Goal: Information Seeking & Learning: Find specific fact

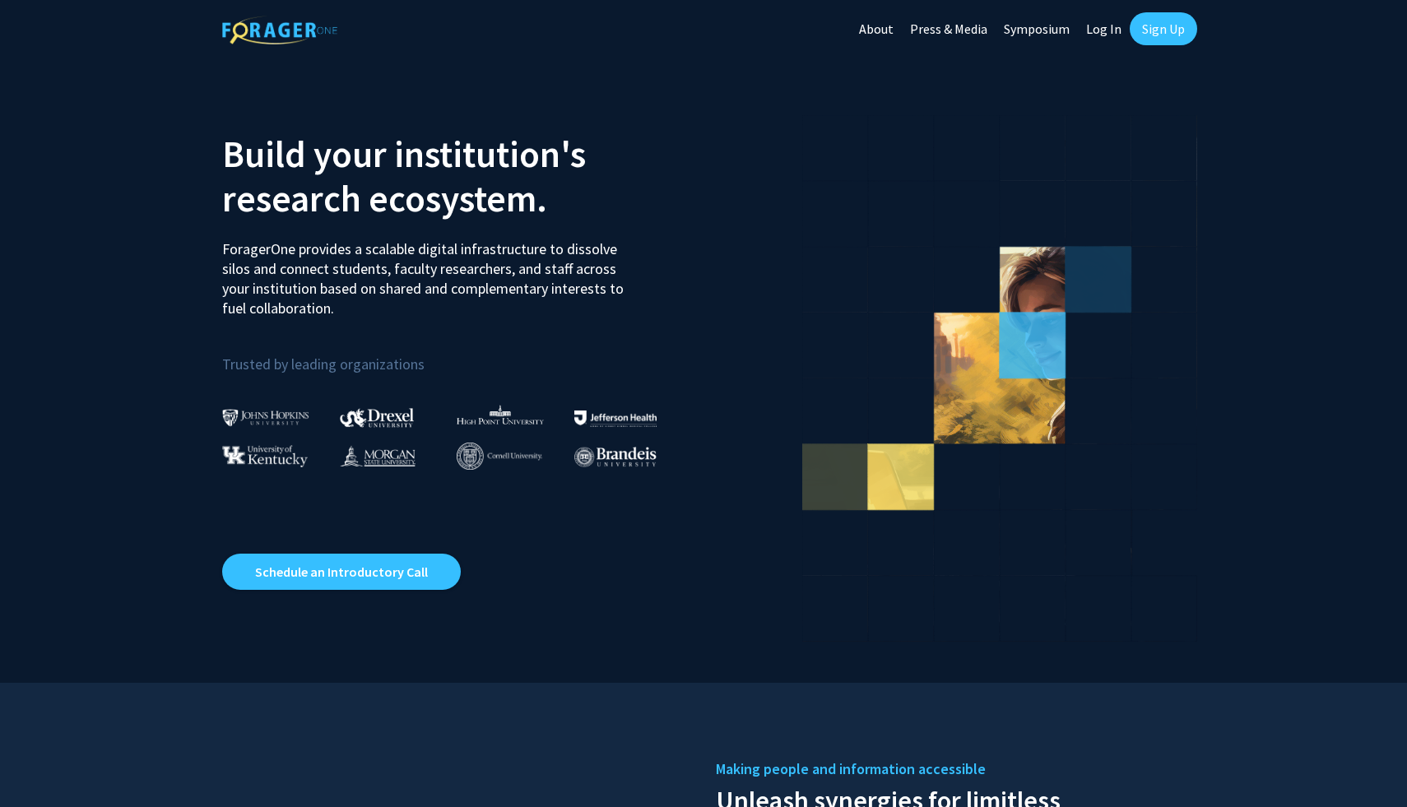
click at [1097, 26] on link "Log In" at bounding box center [1104, 29] width 52 height 58
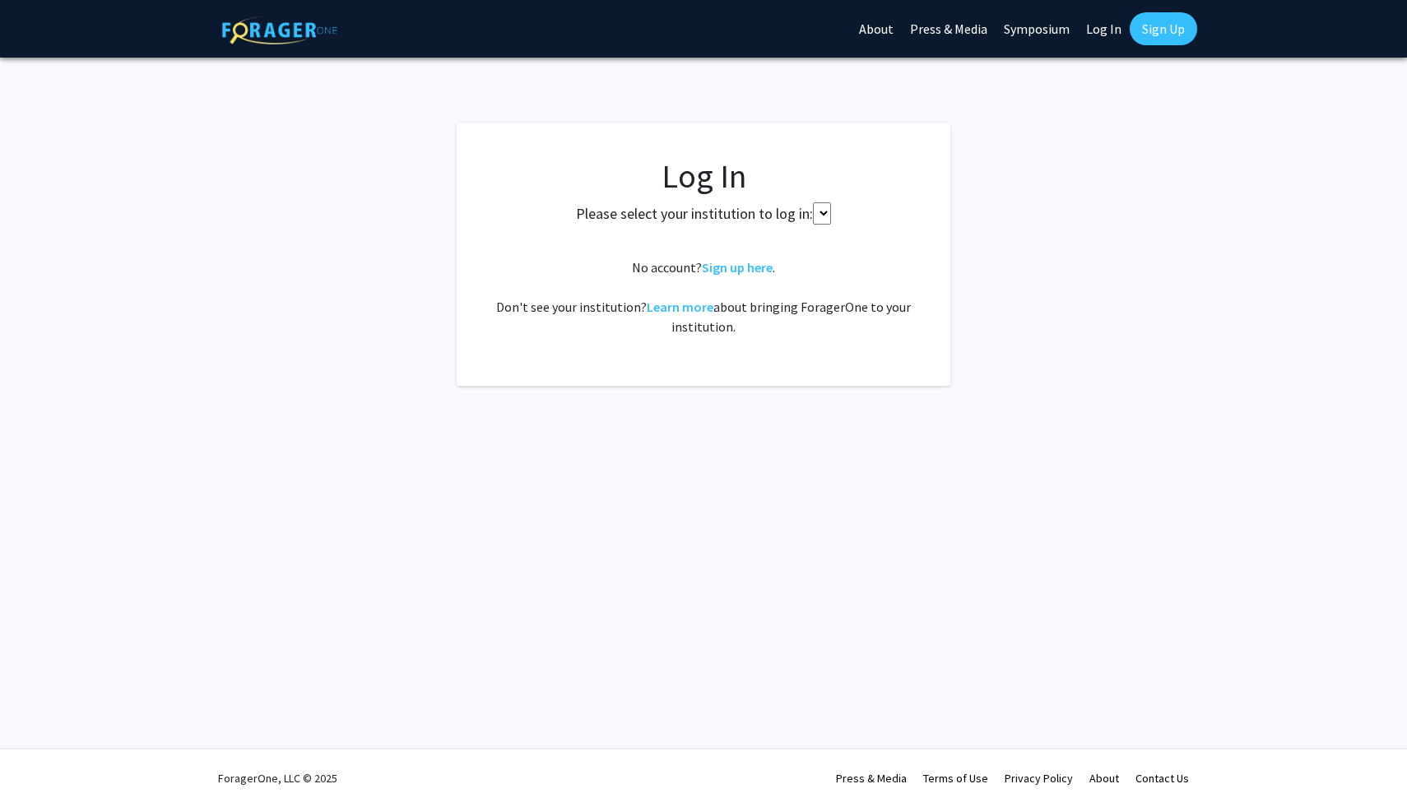
select select
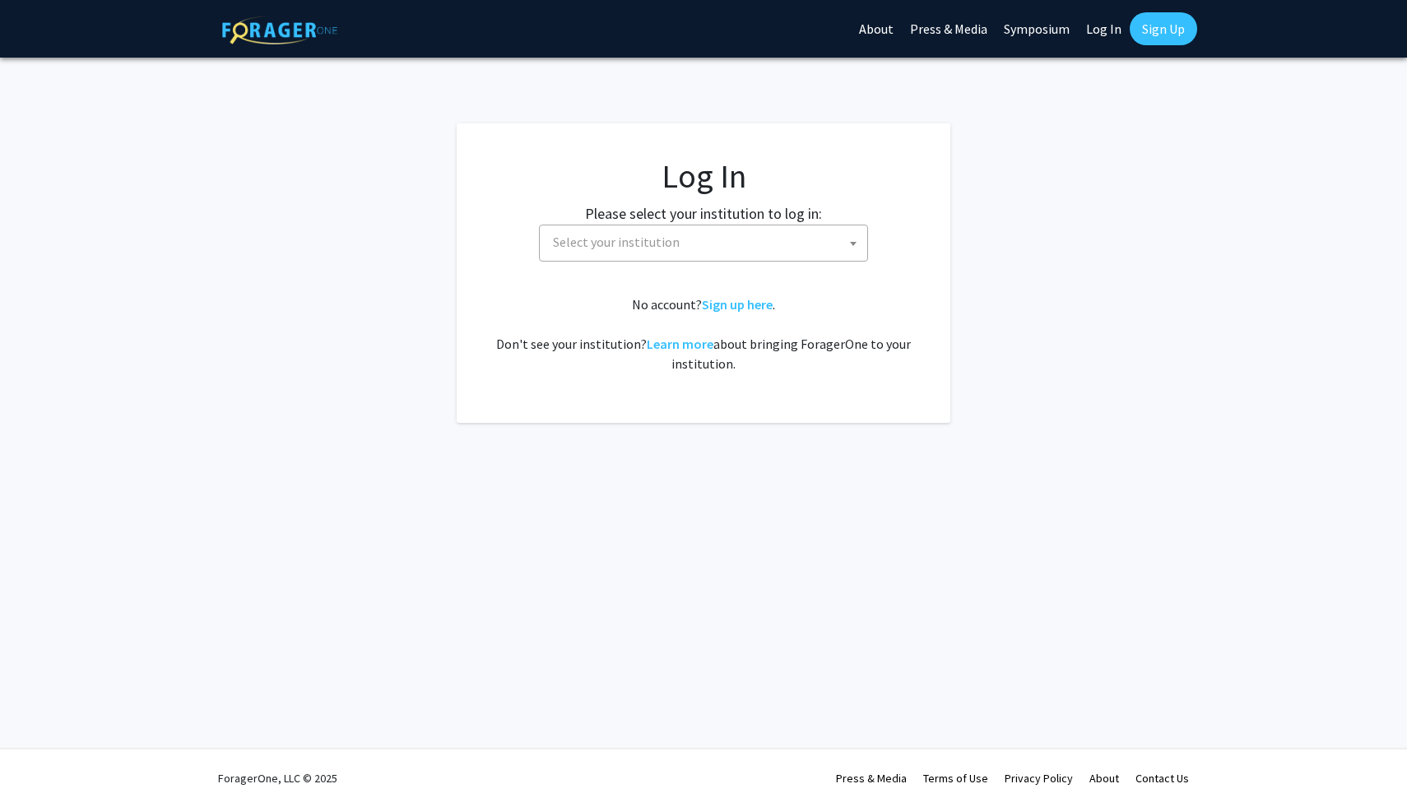
click at [745, 252] on span "Select your institution" at bounding box center [706, 242] width 321 height 34
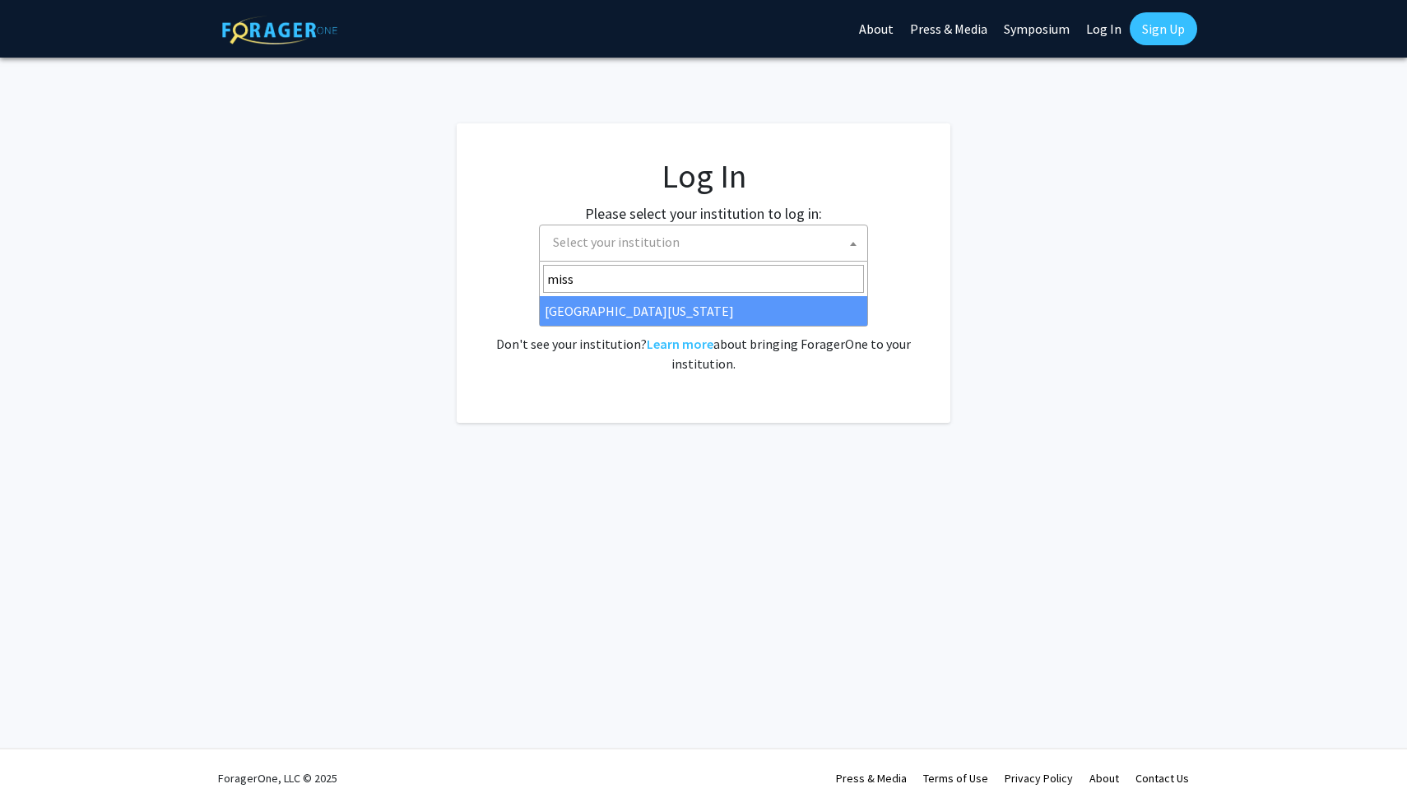
type input "miss"
select select "33"
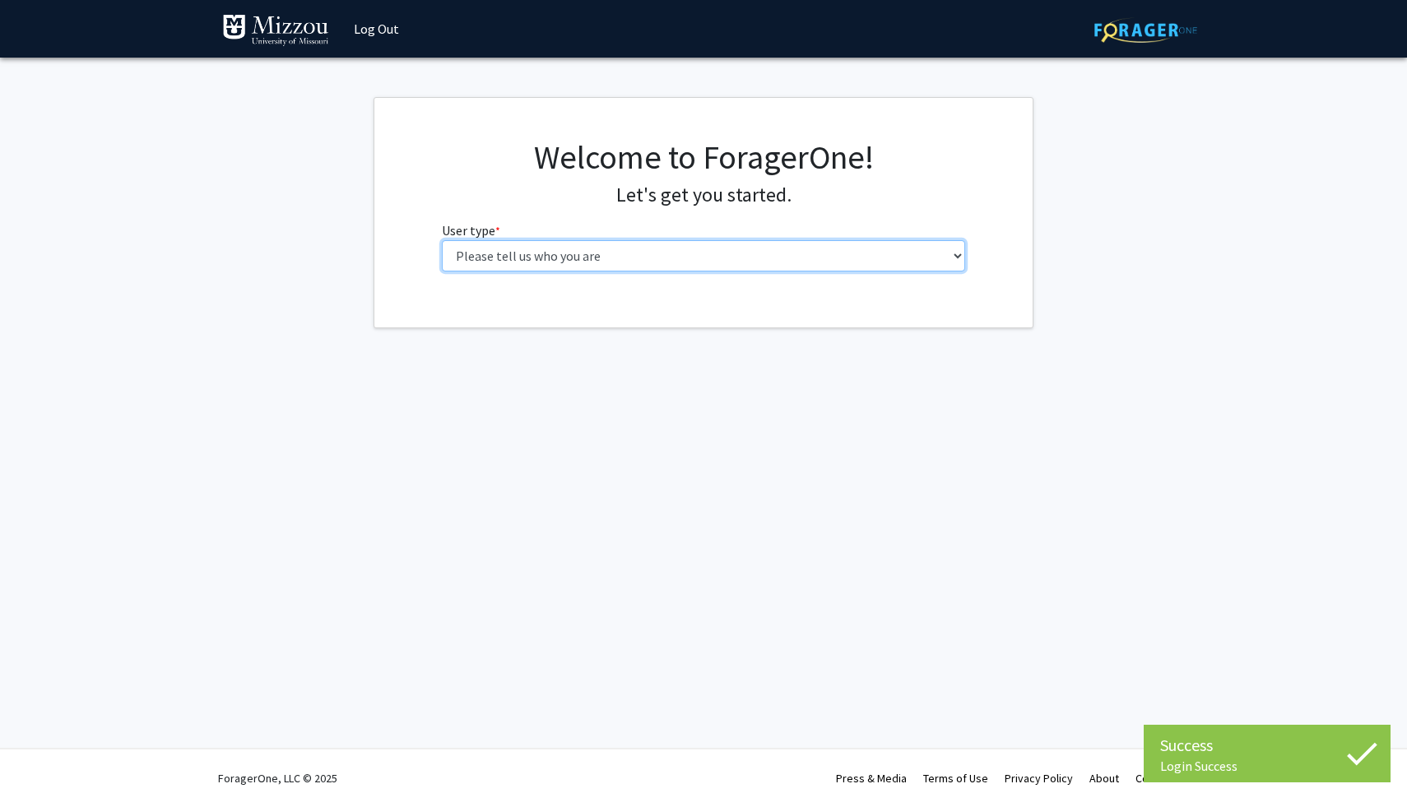
click at [509, 251] on select "Please tell us who you are Undergraduate Student Master's Student Doctoral Cand…" at bounding box center [704, 255] width 524 height 31
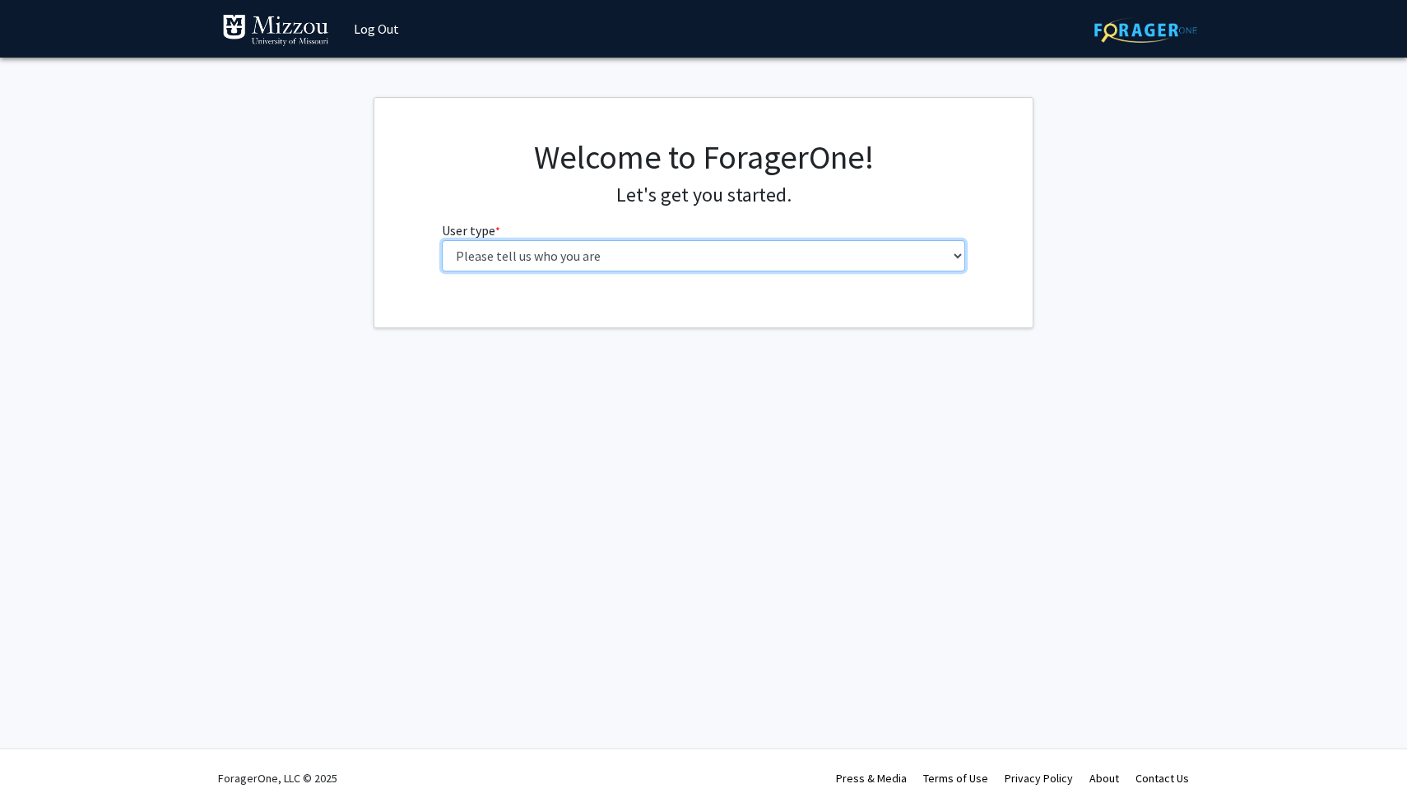
select select "1: undergrad"
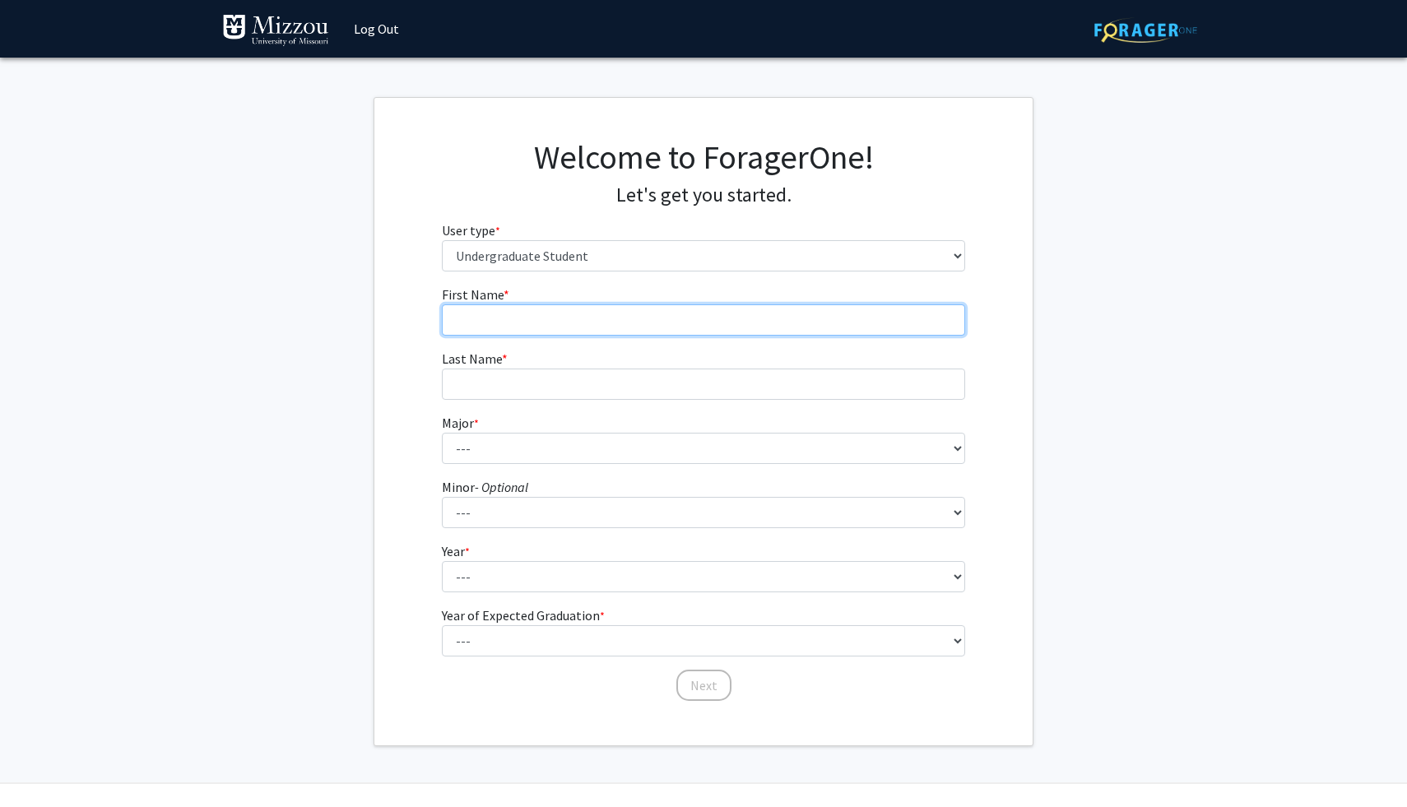
click at [693, 317] on input "First Name * required" at bounding box center [704, 319] width 524 height 31
type input "Ashleigh"
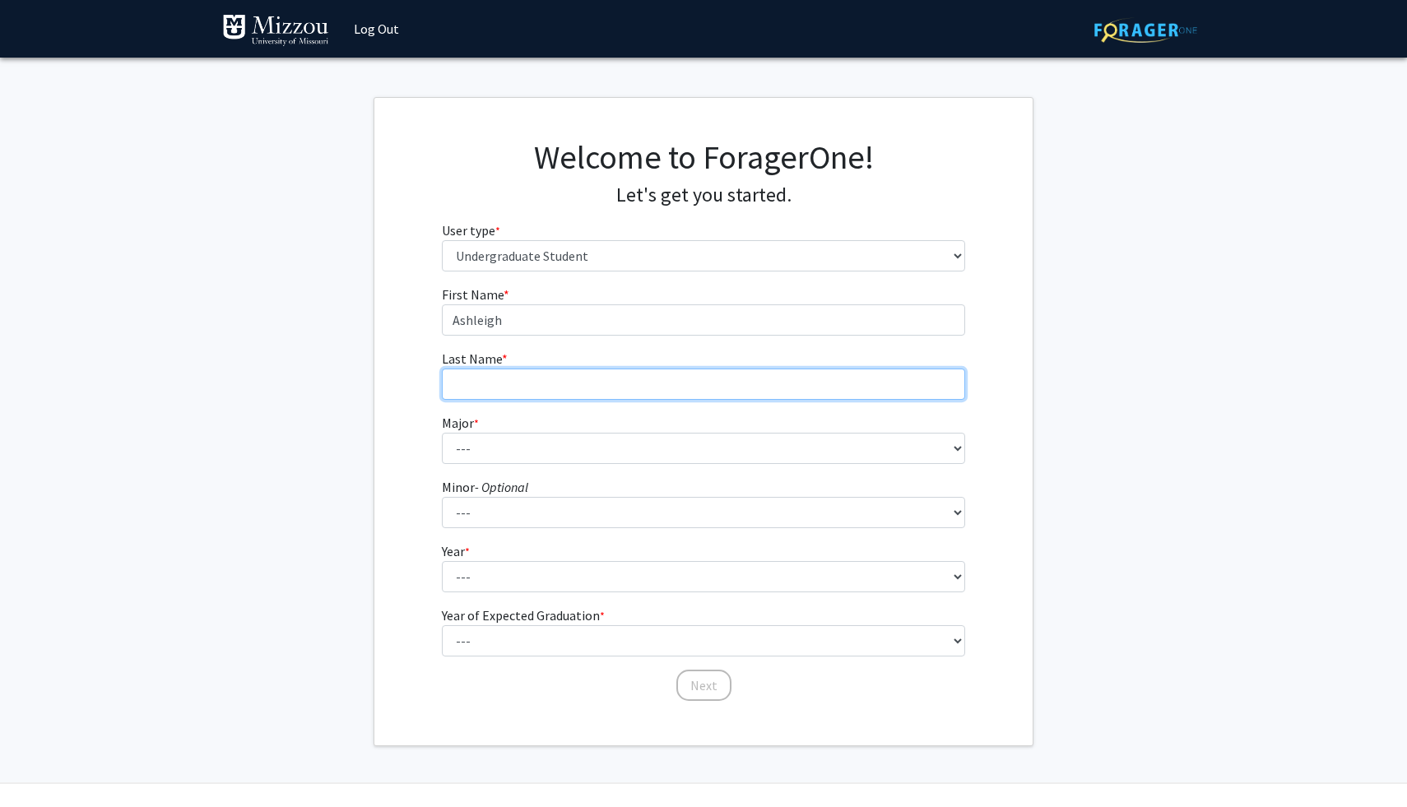
type input "Porter"
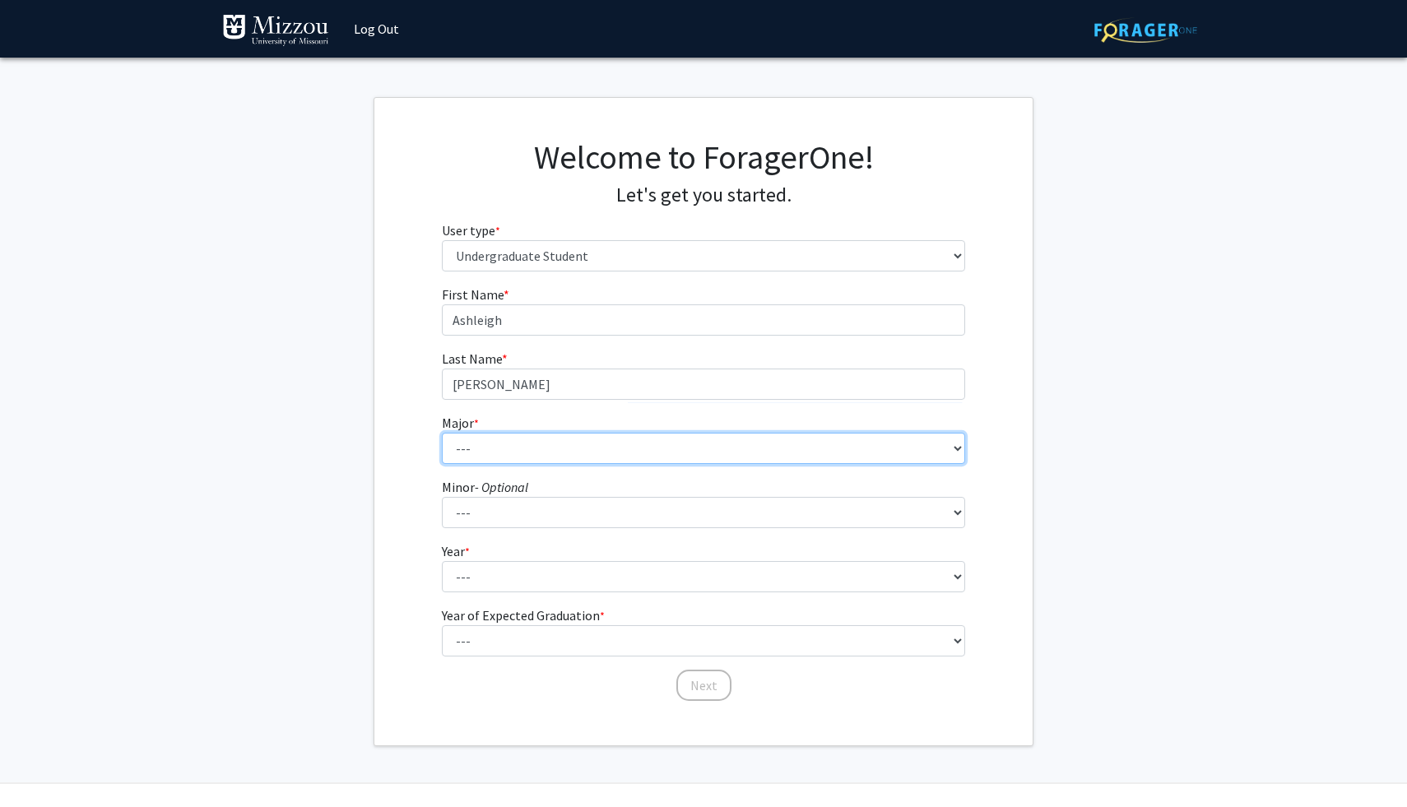
click at [582, 458] on select "--- Agribusiness Management Agricultural Education Agricultural Education: Comm…" at bounding box center [704, 448] width 524 height 31
select select "14: 2503"
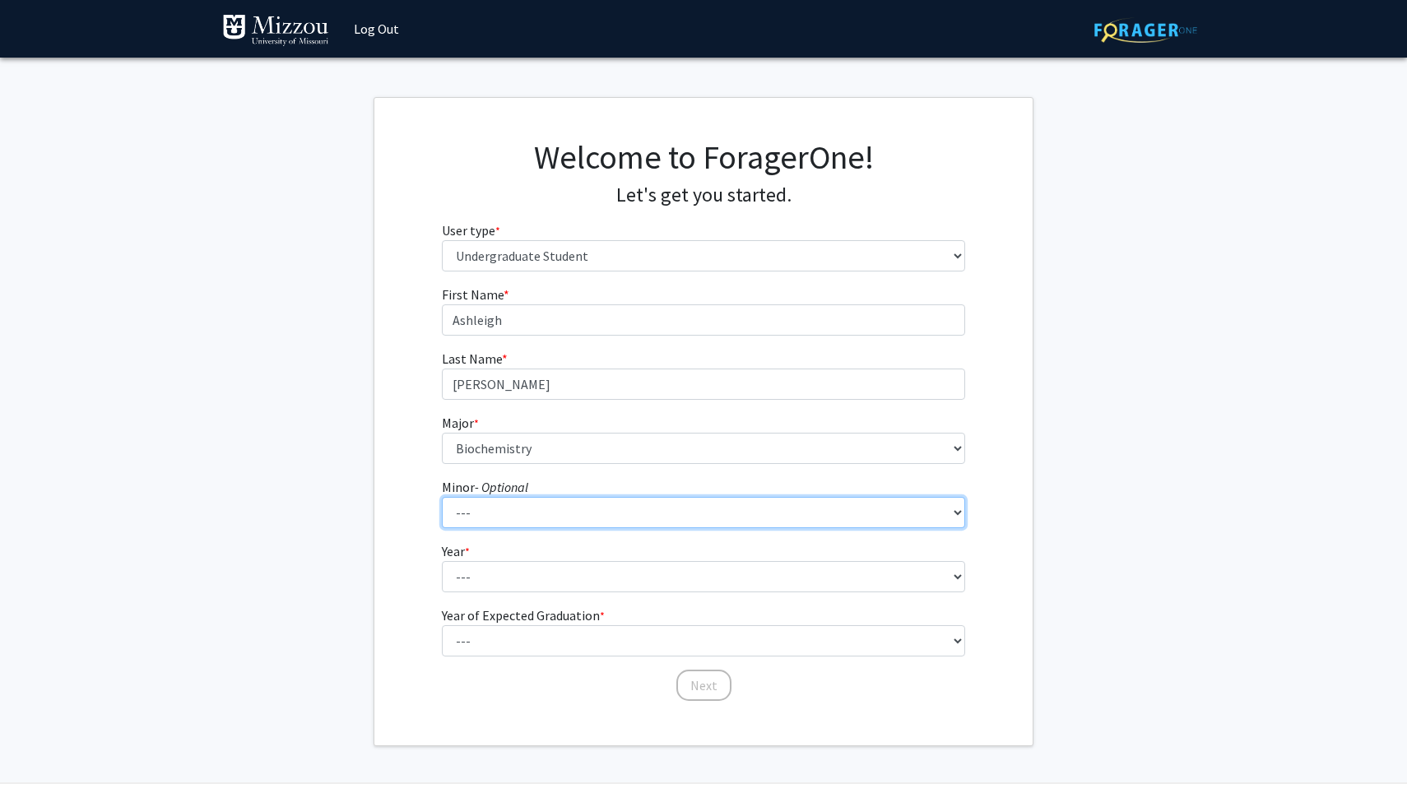
click at [545, 500] on select "--- Accountancy Aerospace Engineering Aerospace Studies Agribusiness Management…" at bounding box center [704, 512] width 524 height 31
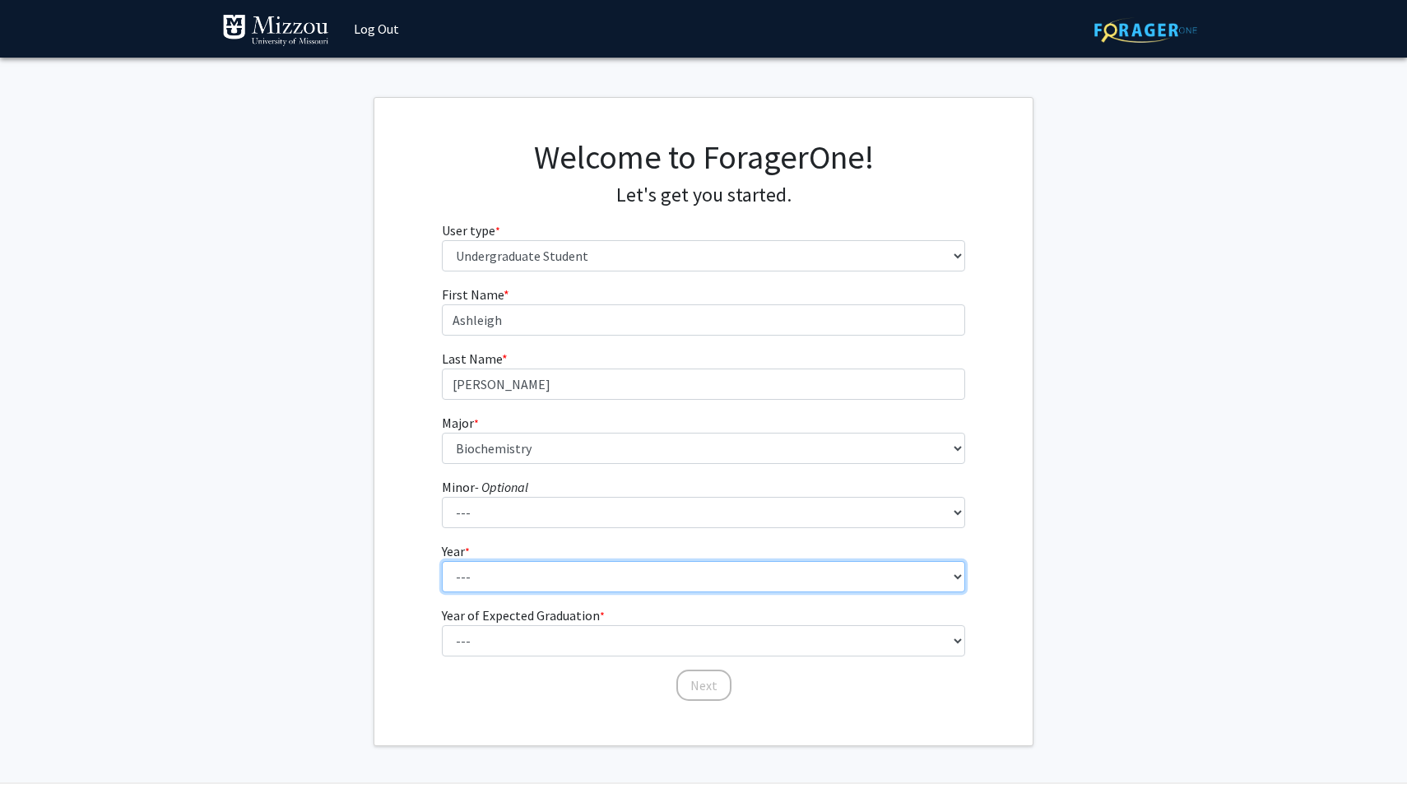
click at [518, 574] on select "--- First-year Sophomore Junior Senior Postbaccalaureate Certificate" at bounding box center [704, 576] width 524 height 31
select select "3: junior"
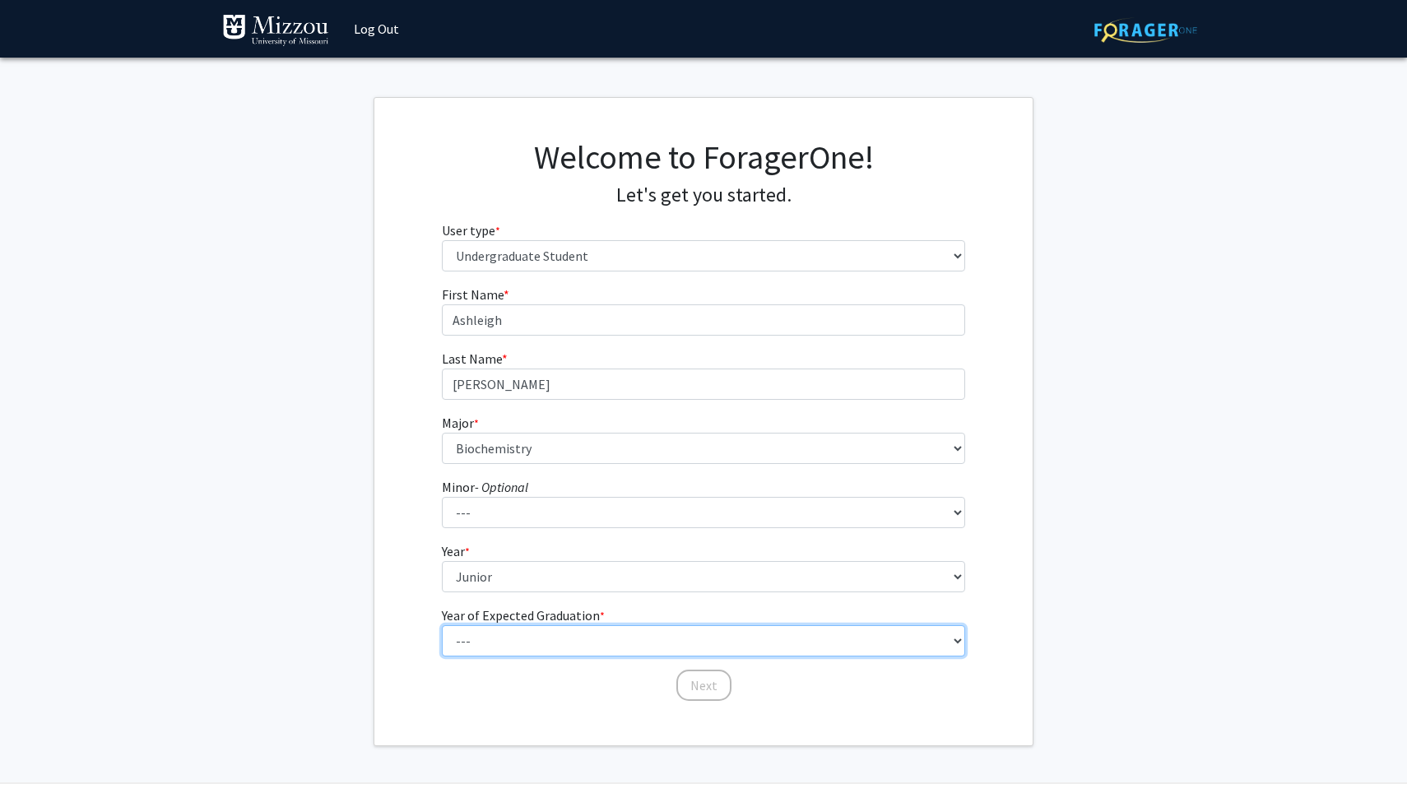
click at [531, 632] on select "--- 2025 2026 2027 2028 2029 2030 2031 2032 2033 2034" at bounding box center [704, 640] width 524 height 31
select select "3: 2027"
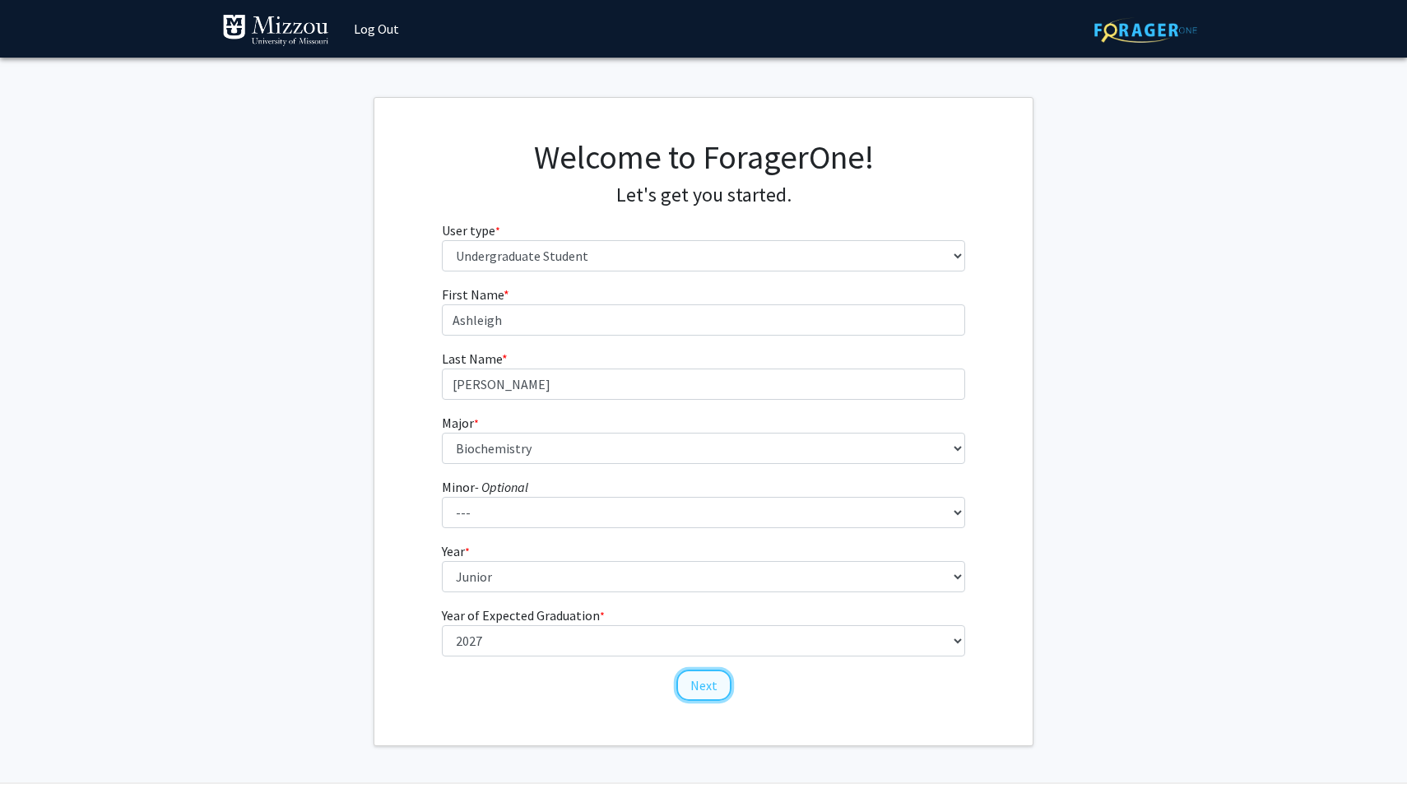
click at [712, 684] on button "Next" at bounding box center [703, 685] width 55 height 31
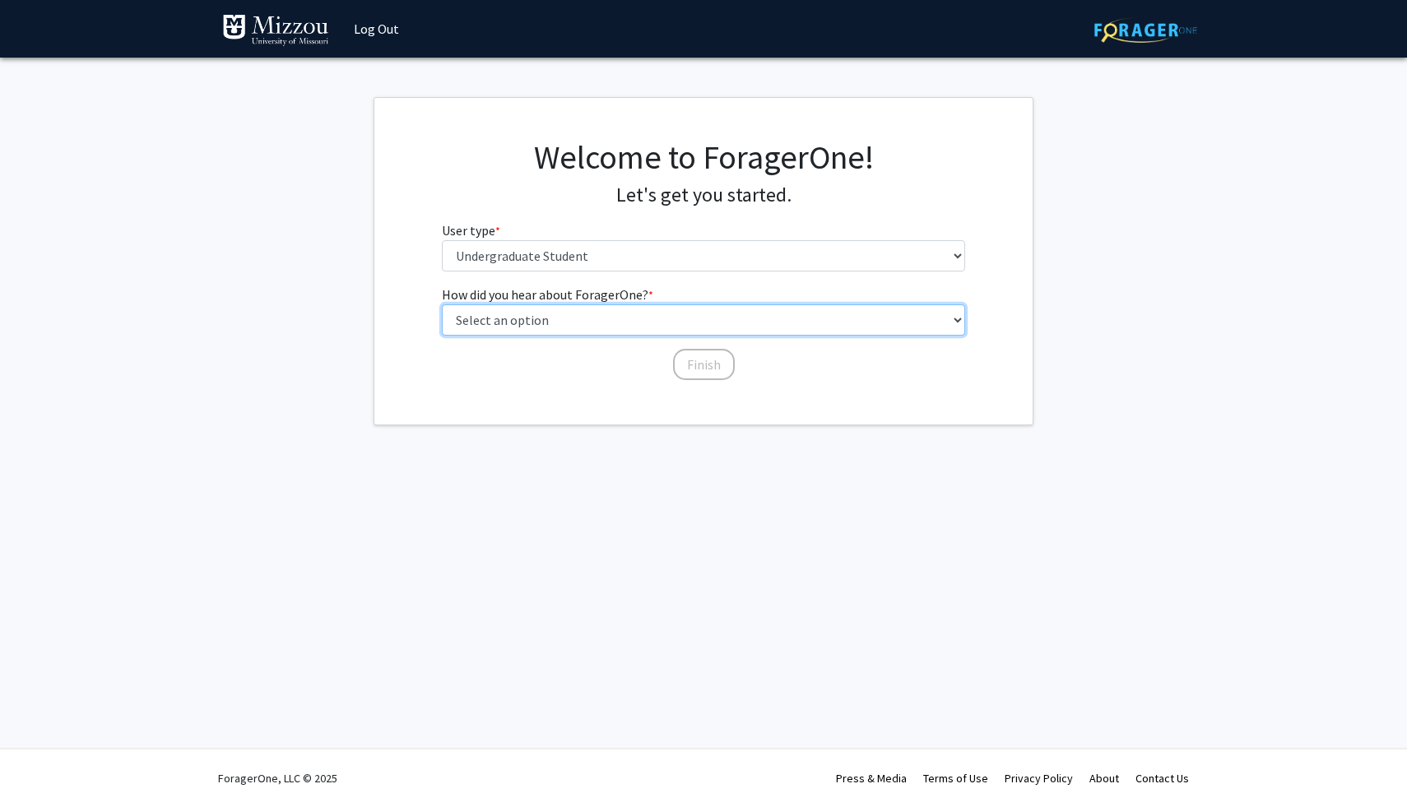
click at [650, 314] on select "Select an option Peer/student recommendation Faculty/staff recommendation Unive…" at bounding box center [704, 319] width 524 height 31
select select "3: university_website"
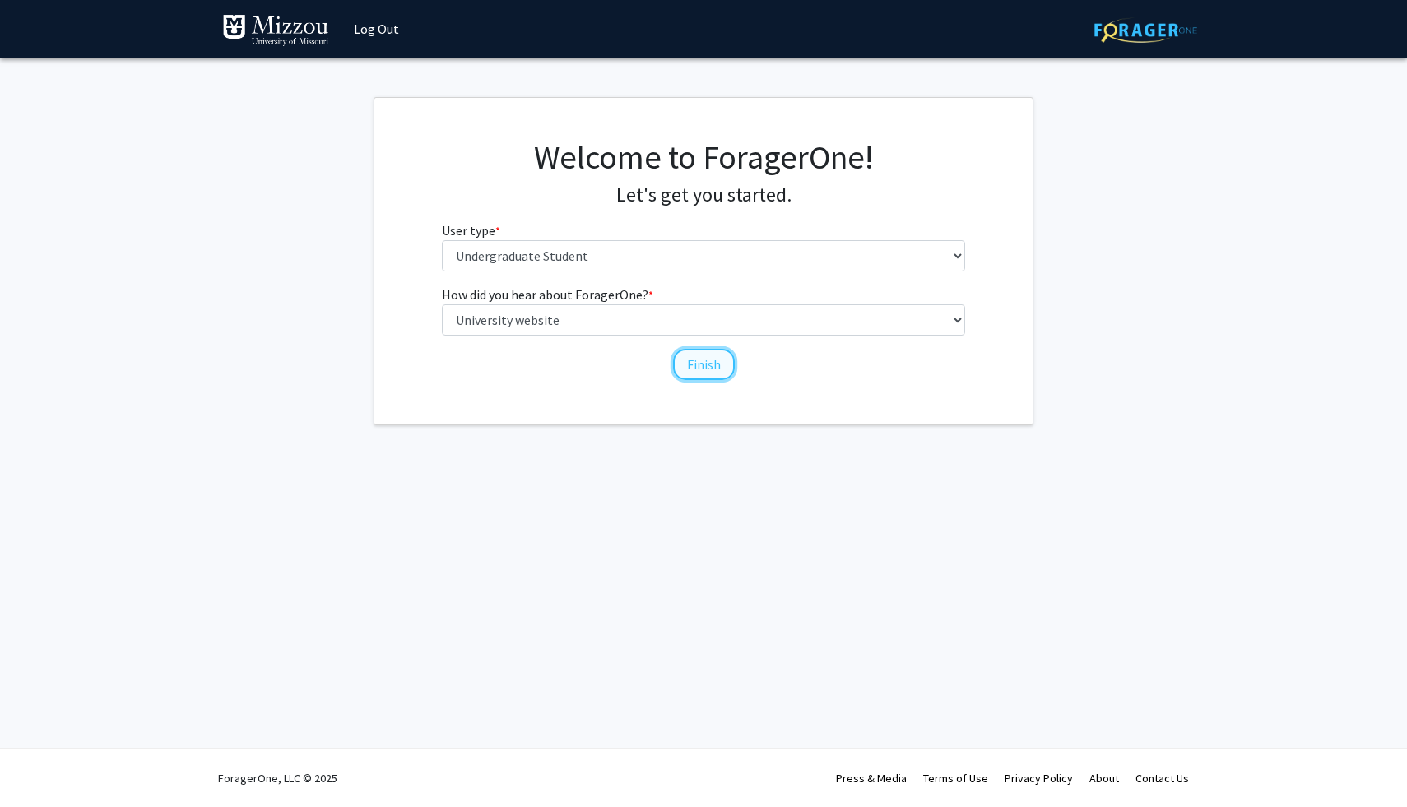
click at [690, 367] on button "Finish" at bounding box center [704, 364] width 62 height 31
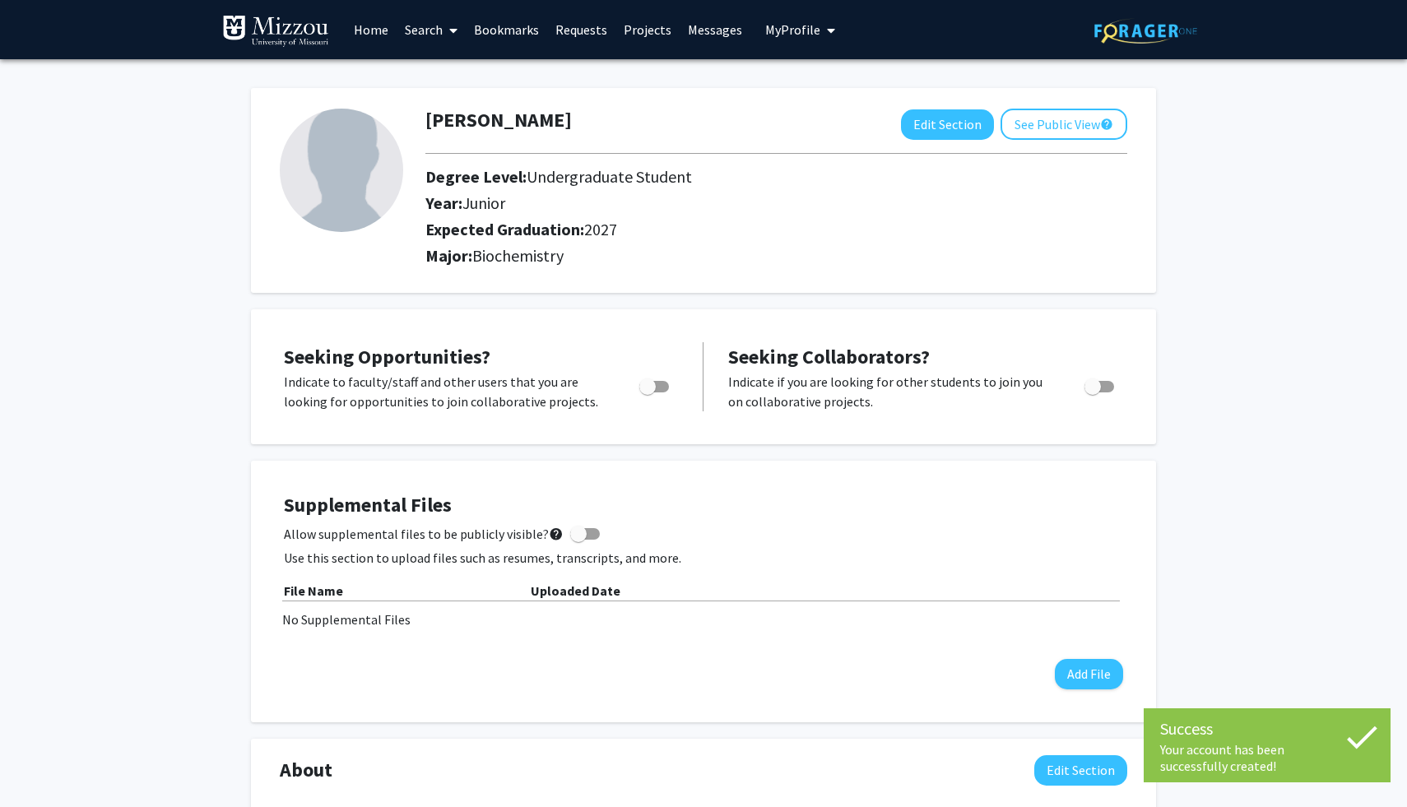
click at [416, 31] on link "Search" at bounding box center [430, 30] width 69 height 58
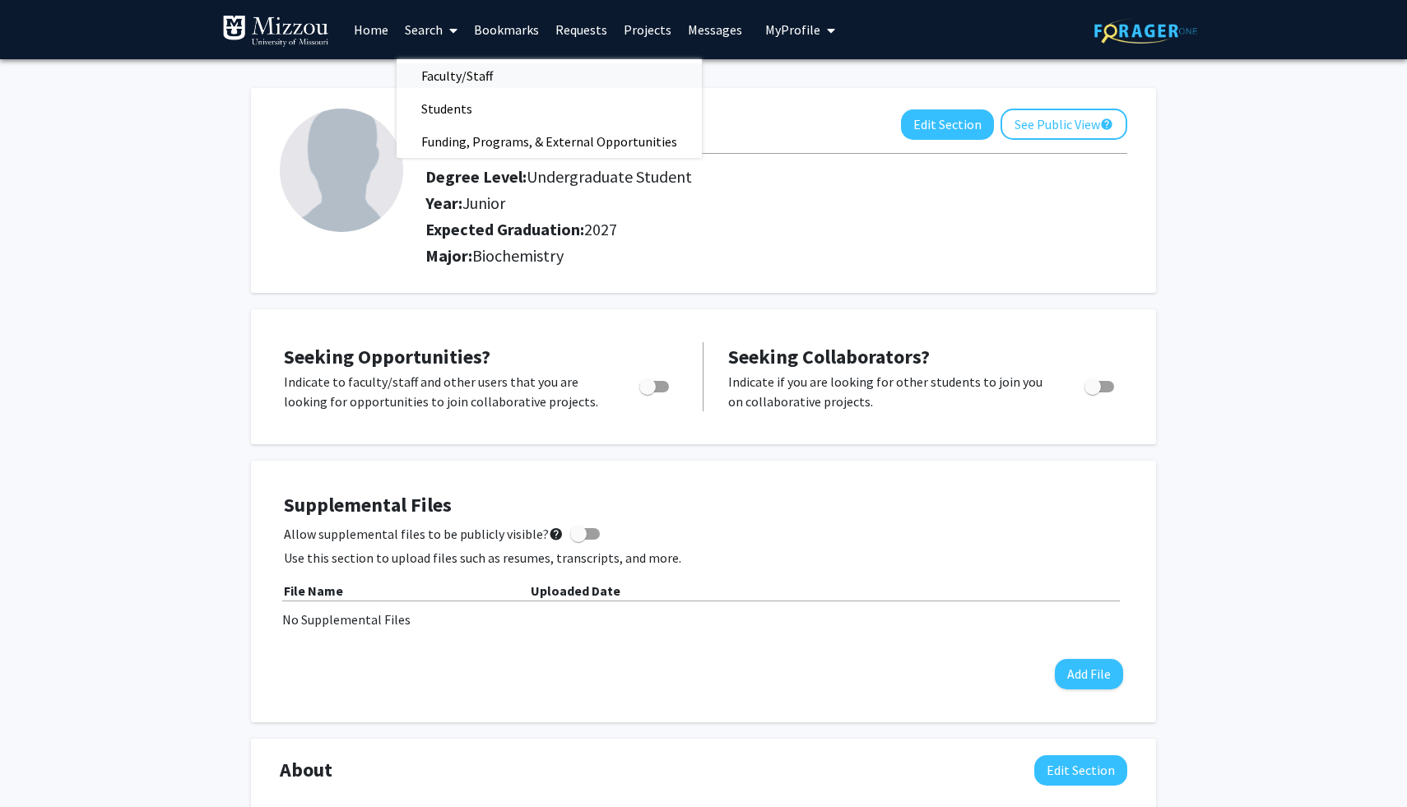
click at [452, 72] on span "Faculty/Staff" at bounding box center [456, 75] width 121 height 33
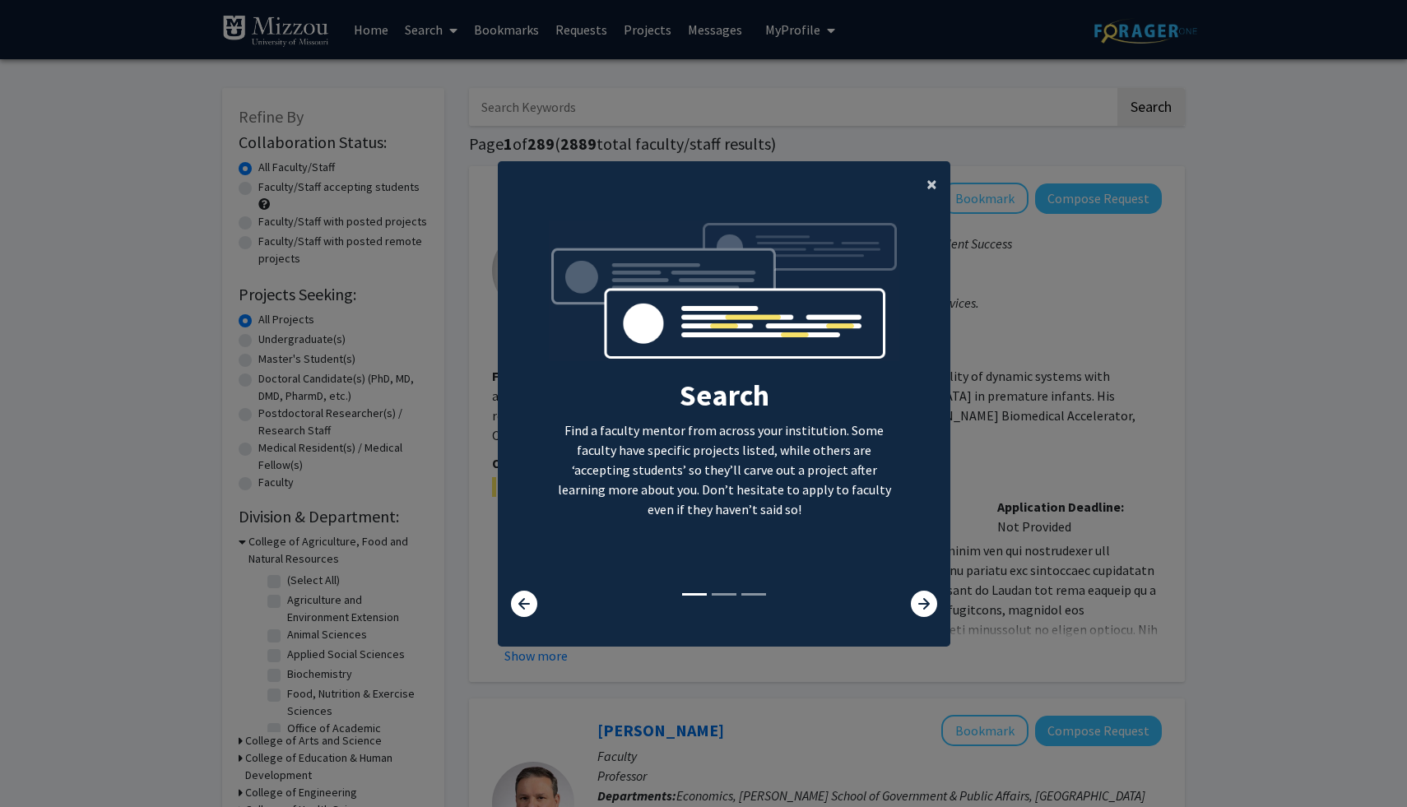
click at [927, 187] on span "×" at bounding box center [931, 183] width 11 height 25
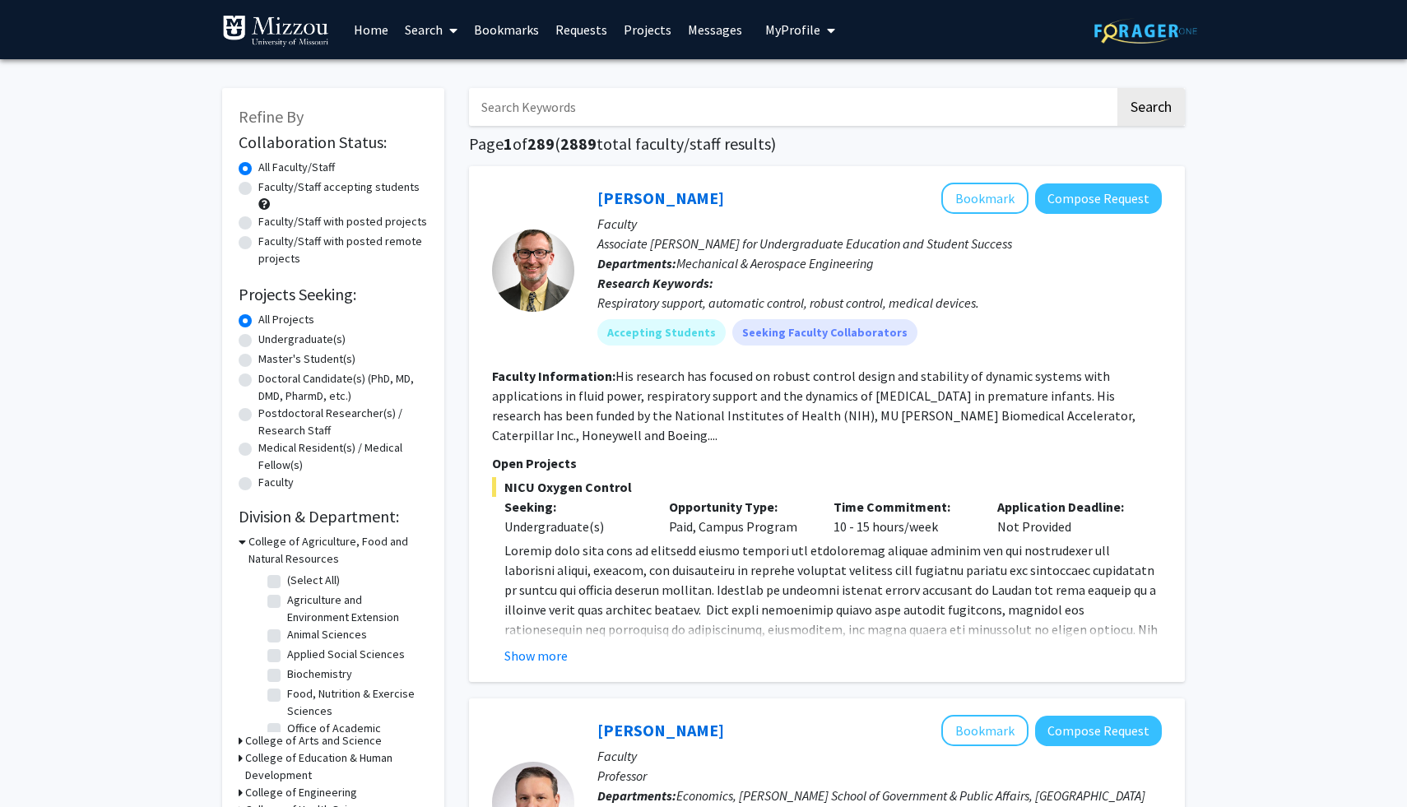
click at [894, 109] on input "Search Keywords" at bounding box center [792, 107] width 646 height 38
type input "goyes"
click at [1117, 88] on button "Search" at bounding box center [1150, 107] width 67 height 38
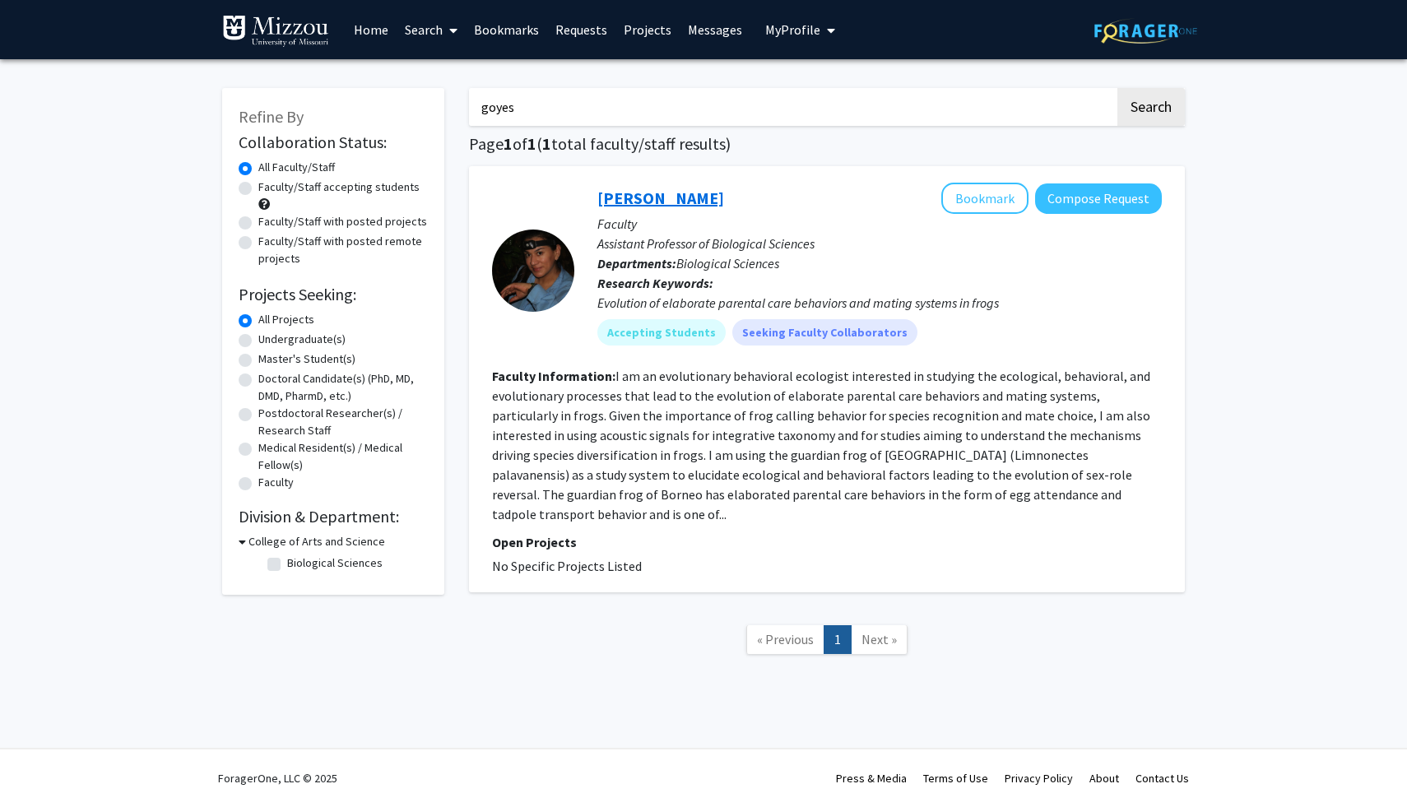
click at [703, 203] on link "Johana Goyes Vallejos" at bounding box center [660, 198] width 127 height 21
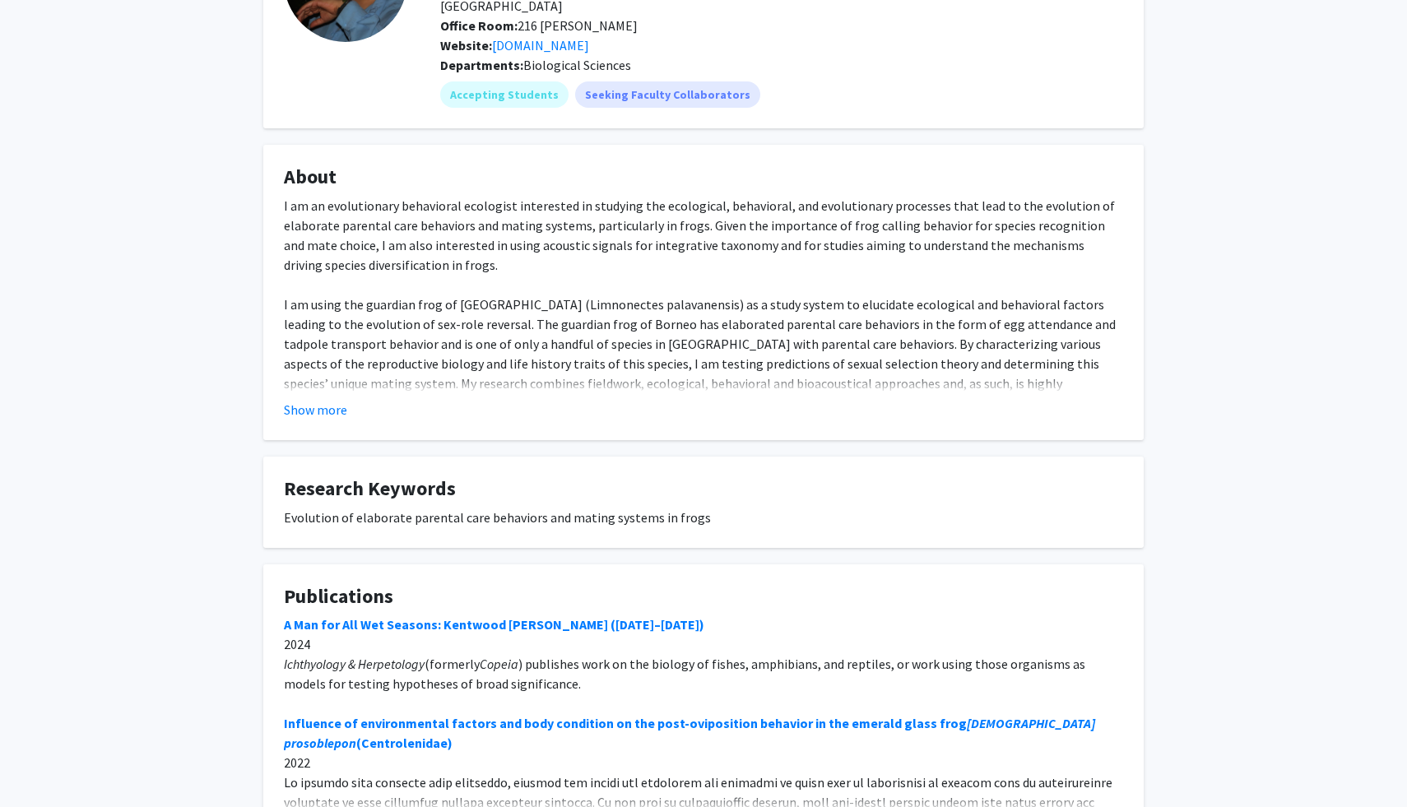
scroll to position [174, 0]
click at [320, 399] on button "Show more" at bounding box center [315, 409] width 63 height 20
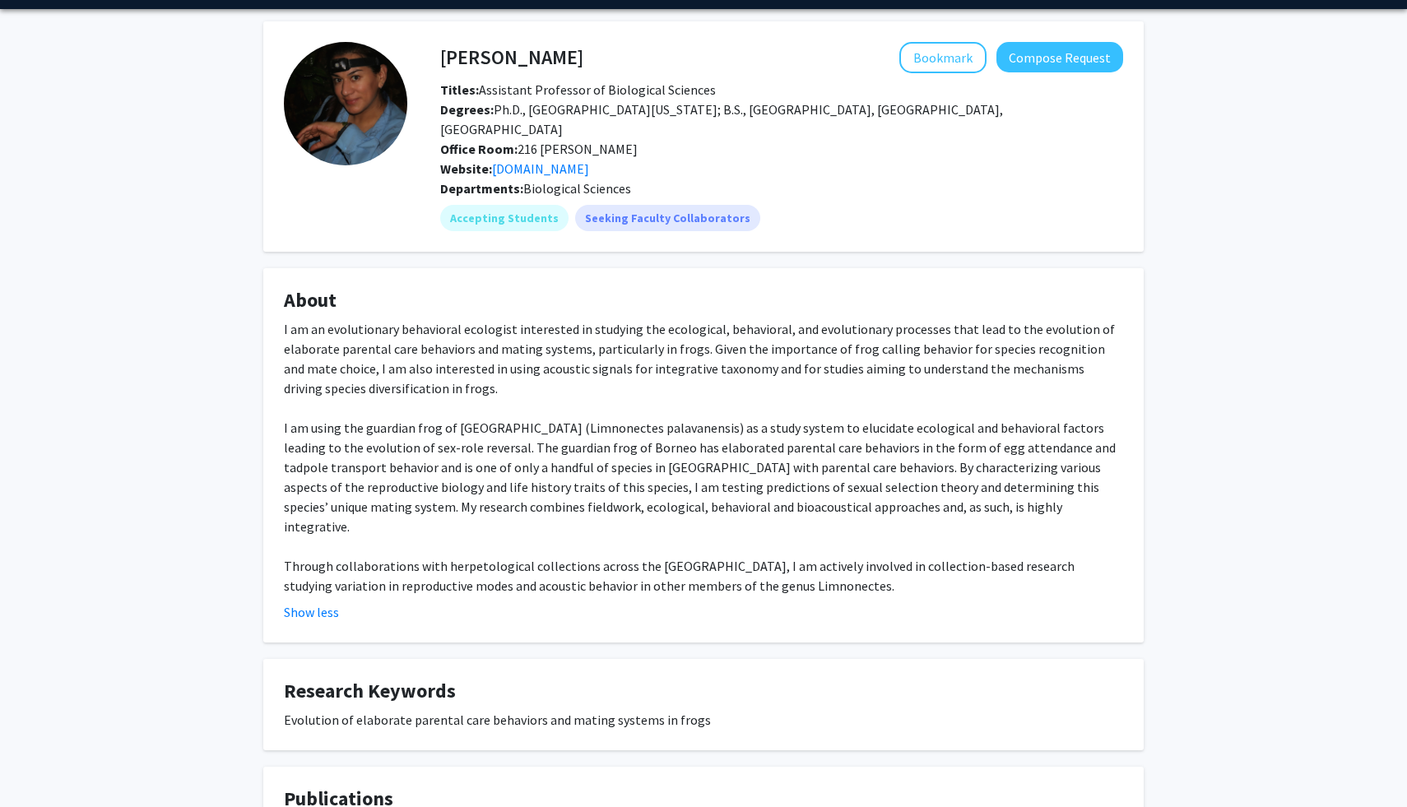
scroll to position [34, 0]
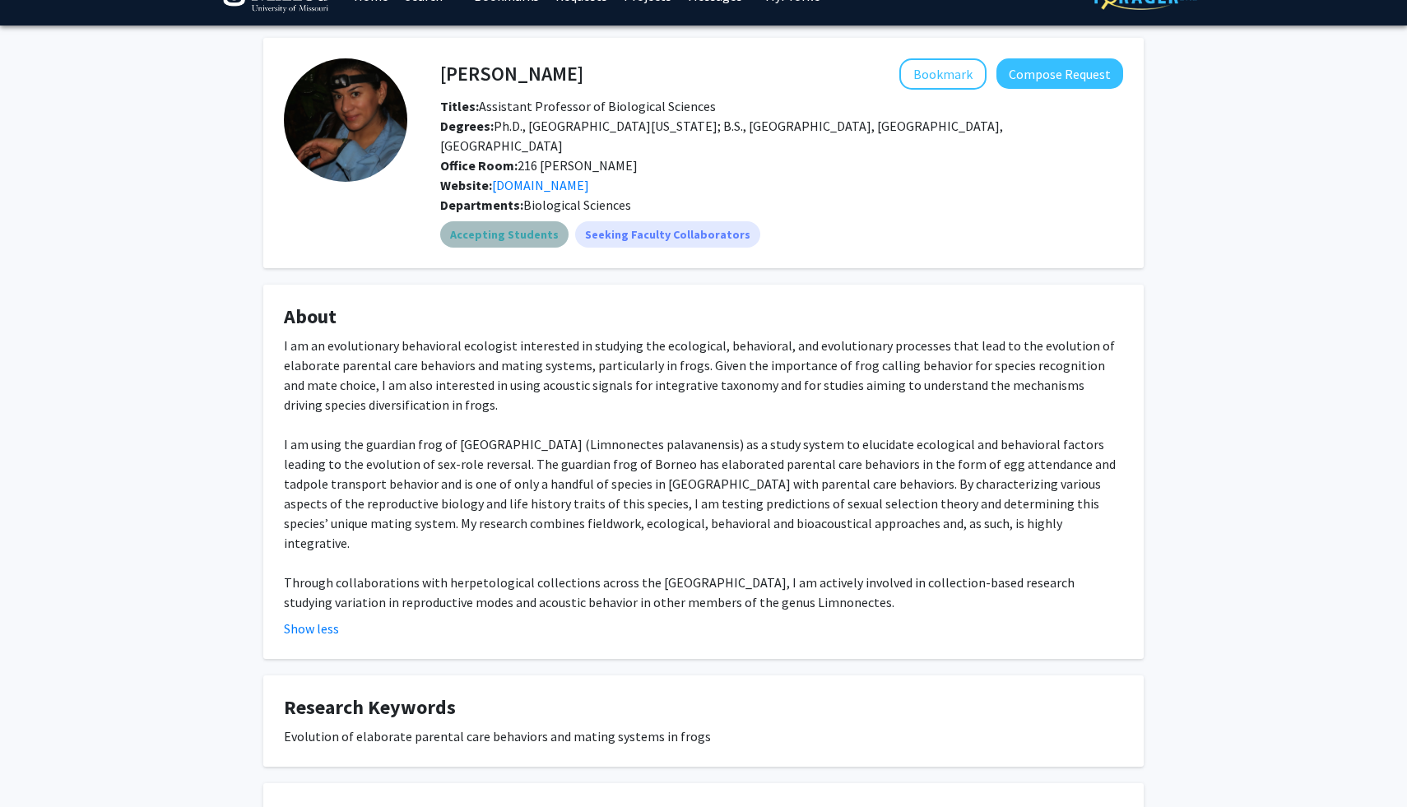
click at [522, 221] on mat-chip "Accepting Students" at bounding box center [504, 234] width 128 height 26
click at [591, 336] on div "I am an evolutionary behavioral ecologist interested in studying the ecological…" at bounding box center [703, 474] width 839 height 276
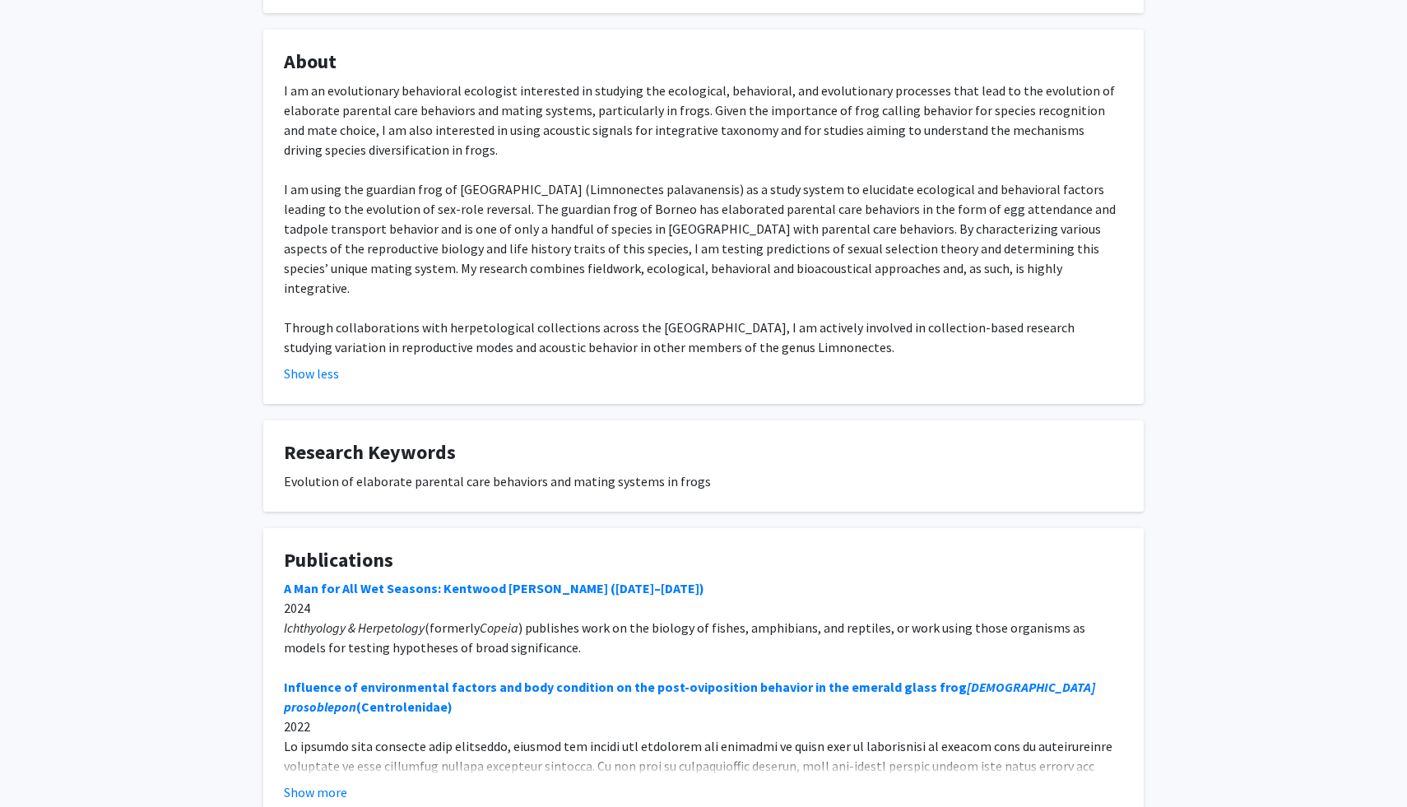
scroll to position [299, 0]
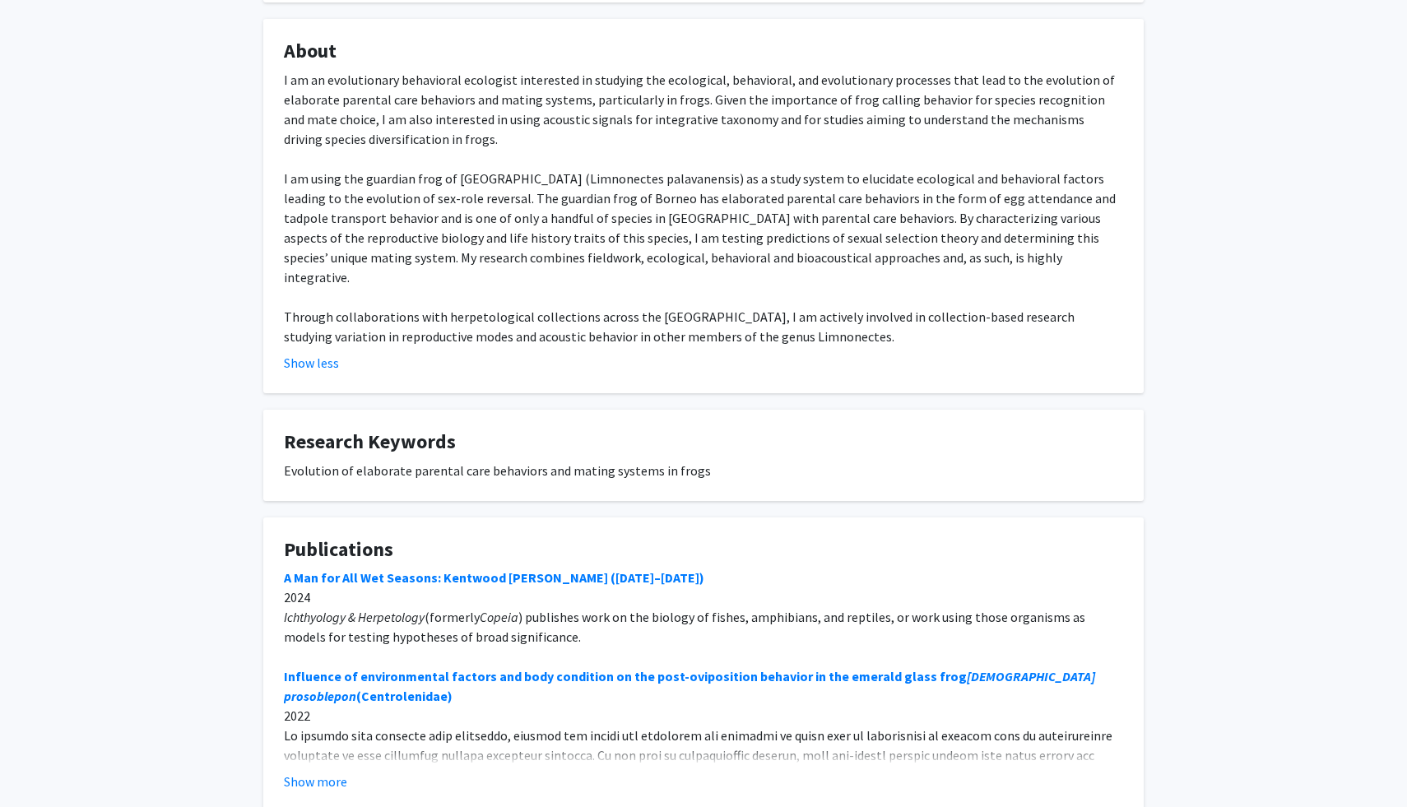
click at [495, 569] on link "A Man for All Wet Seasons: Kentwood D. Wells (1948–2024)" at bounding box center [494, 577] width 420 height 16
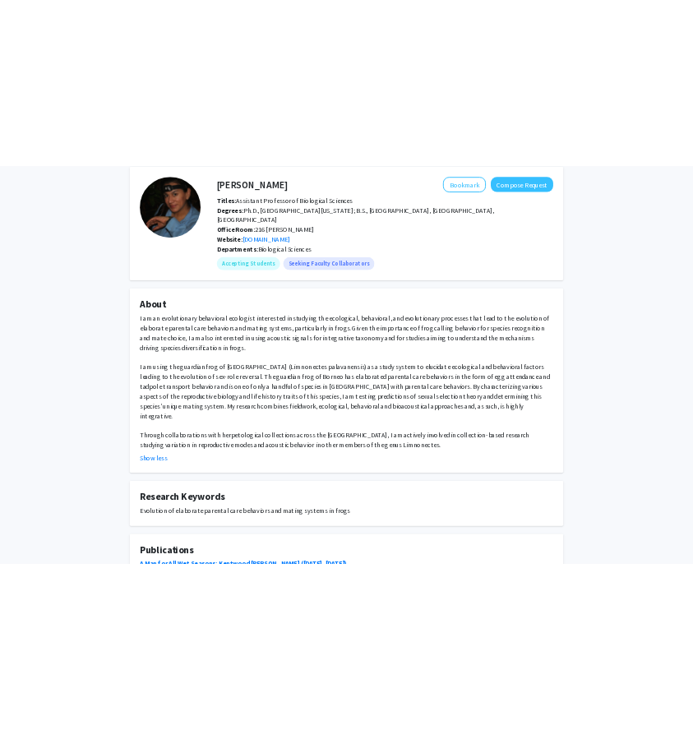
scroll to position [0, 0]
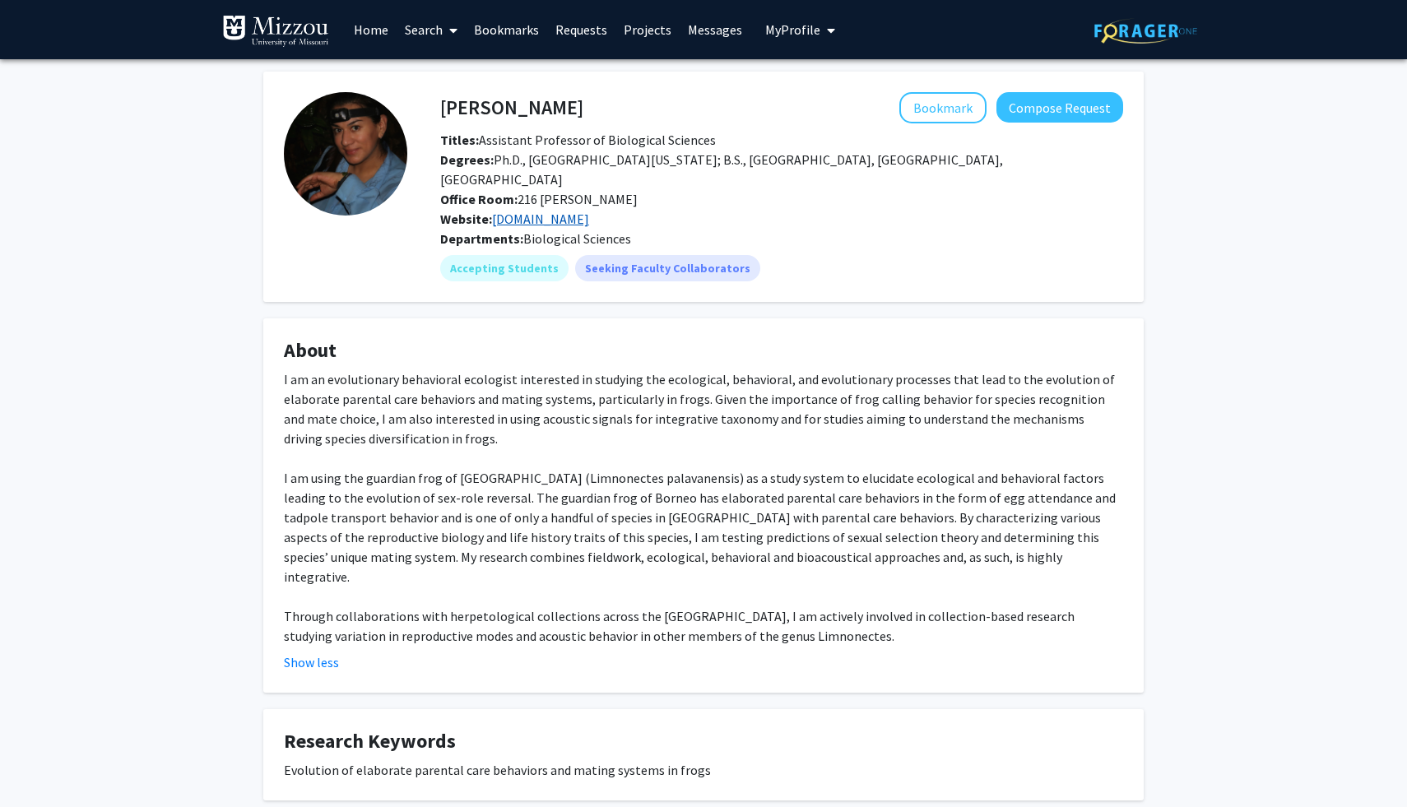
click at [540, 211] on link "goyeslab.org" at bounding box center [540, 219] width 97 height 16
